Goal: Browse casually: Explore the website without a specific task or goal

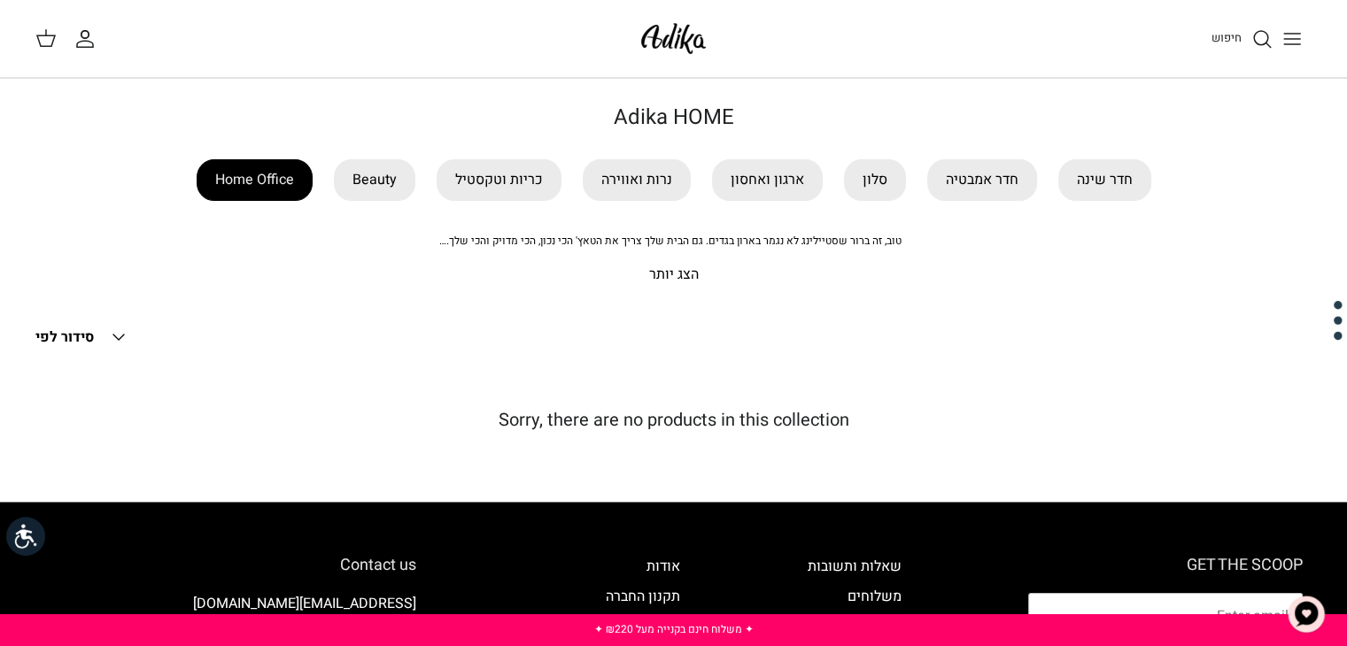
click at [256, 194] on link "Home Office" at bounding box center [255, 180] width 116 height 42
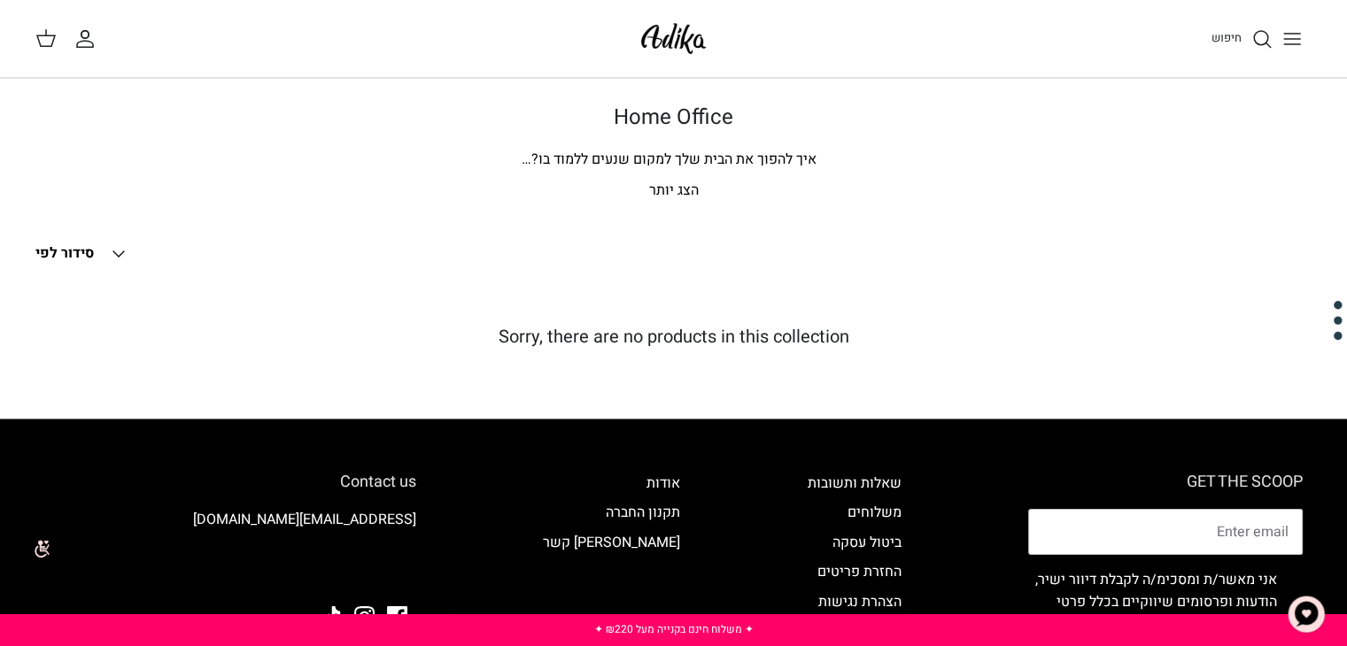
click at [1301, 36] on icon "Toggle menu" at bounding box center [1291, 38] width 21 height 21
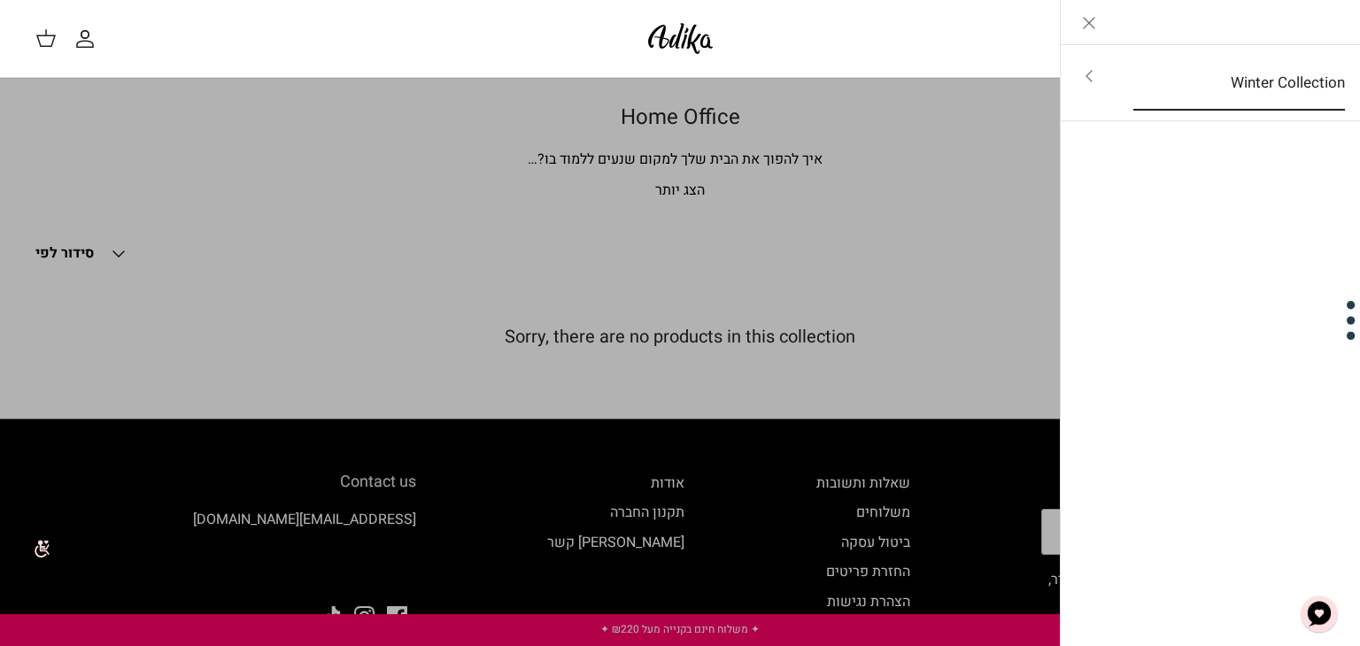
click at [1117, 87] on link "Winter Collection" at bounding box center [1238, 83] width 243 height 55
click at [1322, 73] on link "לכל הפריטים" at bounding box center [1211, 78] width 282 height 44
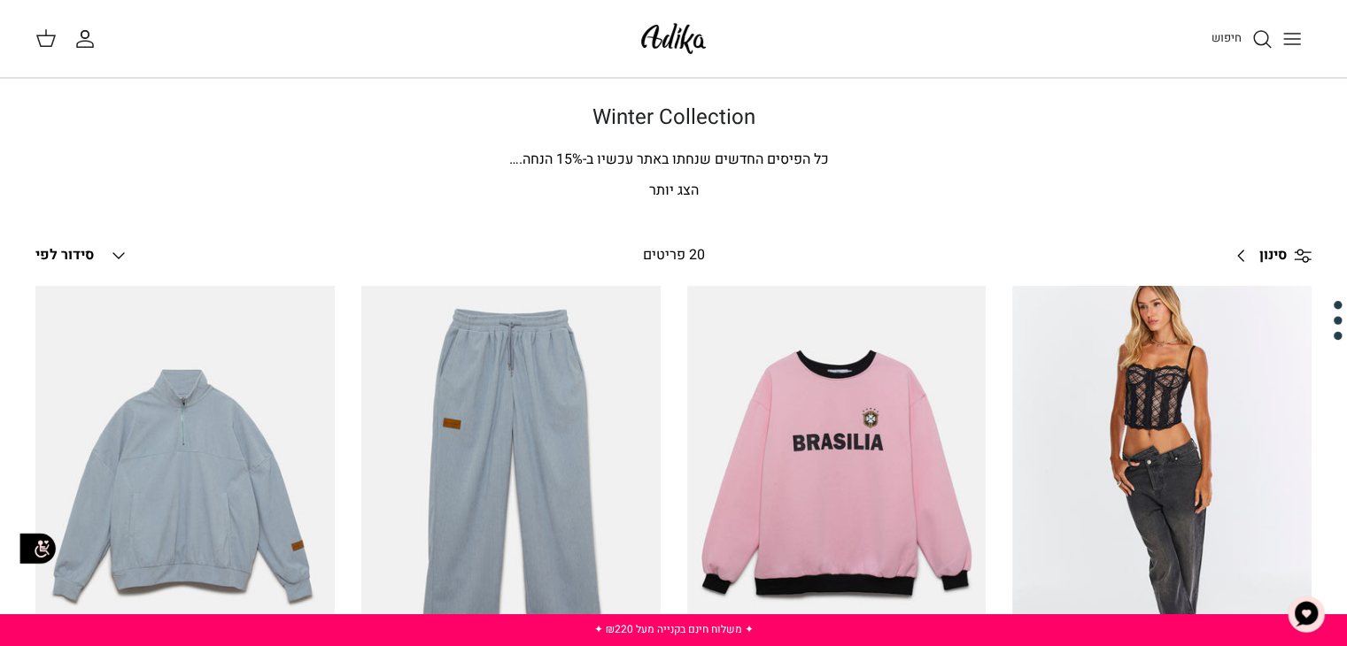
click at [677, 185] on p "הצג יותר" at bounding box center [674, 191] width 1240 height 23
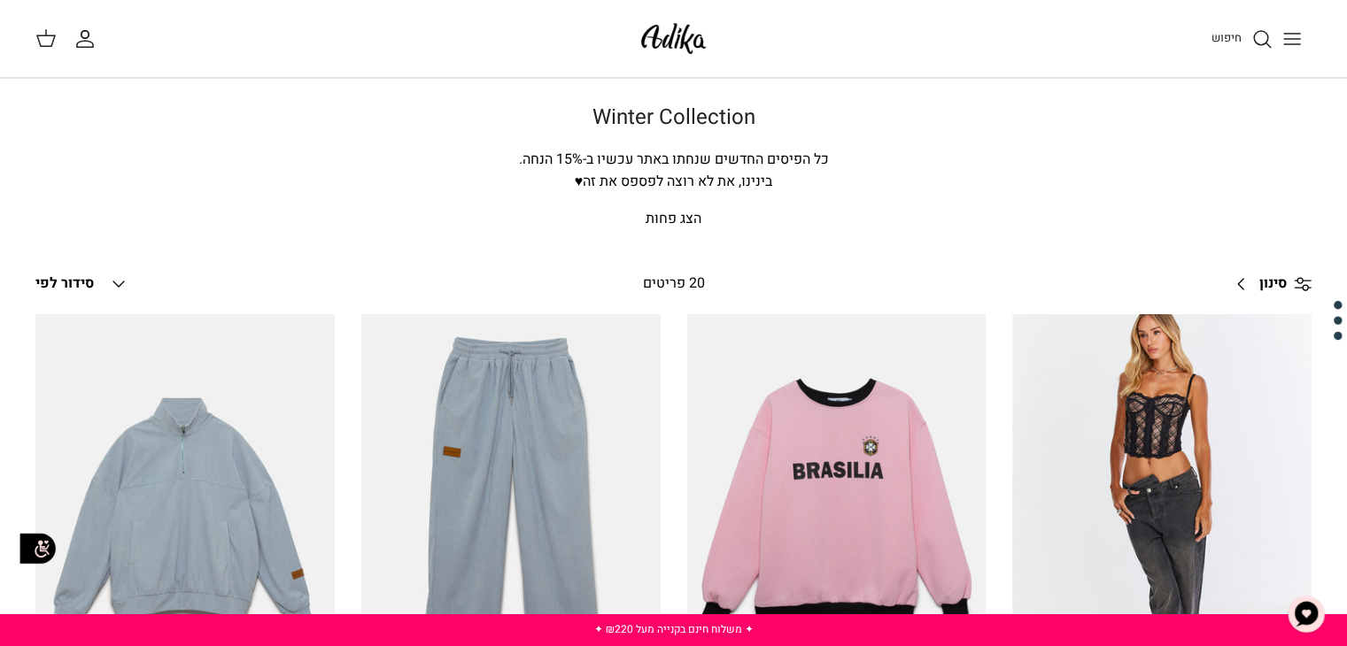
click at [1272, 34] on button "Toggle menu" at bounding box center [1291, 38] width 39 height 39
